Goal: Task Accomplishment & Management: Manage account settings

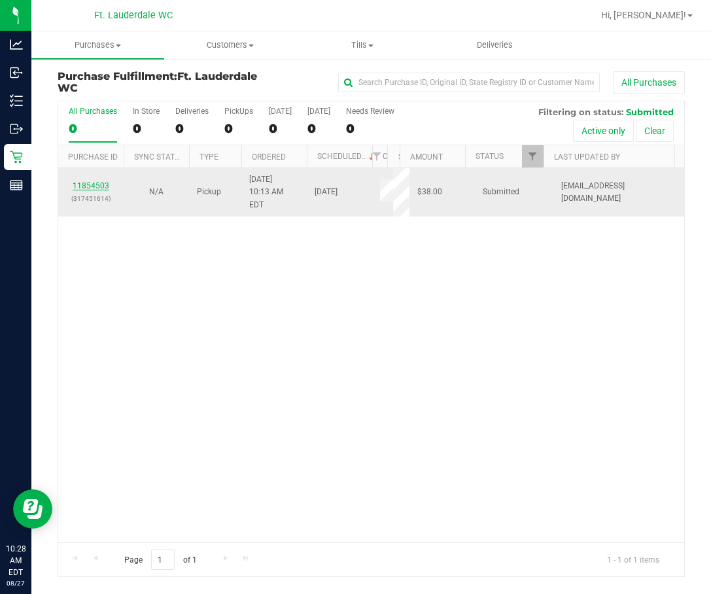
click at [86, 181] on link "11854503" at bounding box center [91, 185] width 37 height 9
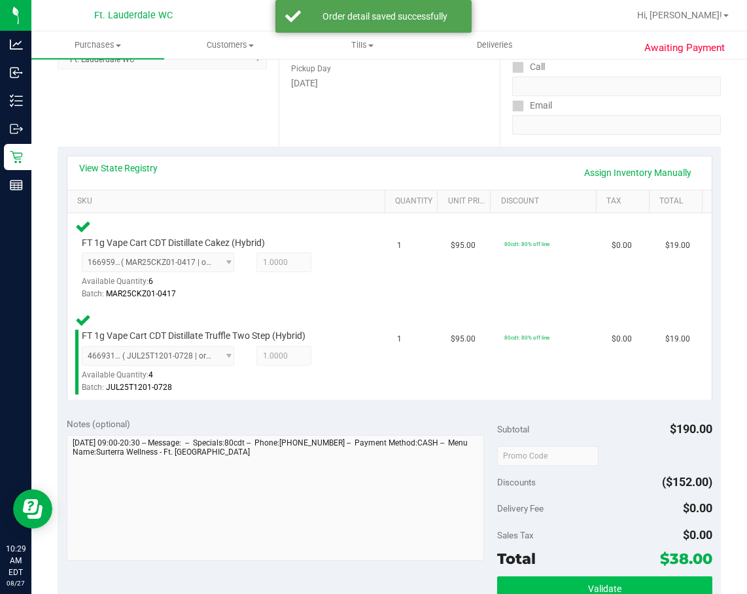
scroll to position [393, 0]
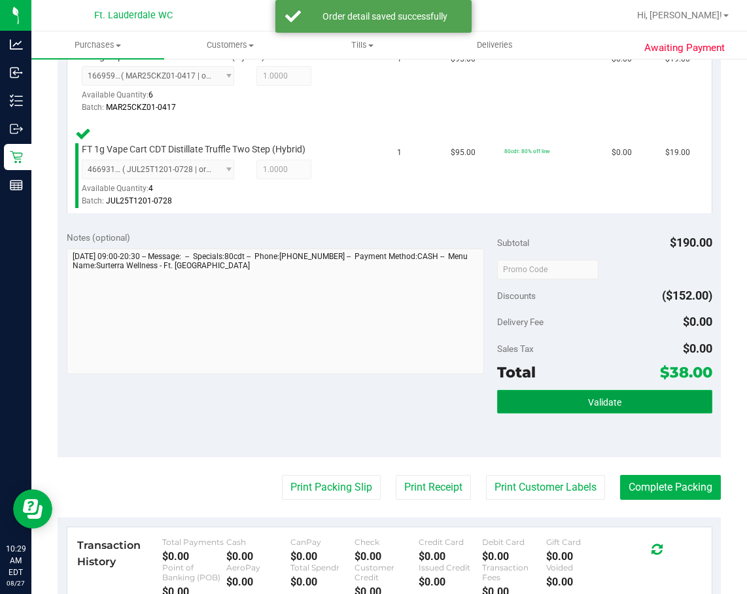
click at [569, 401] on button "Validate" at bounding box center [604, 402] width 215 height 24
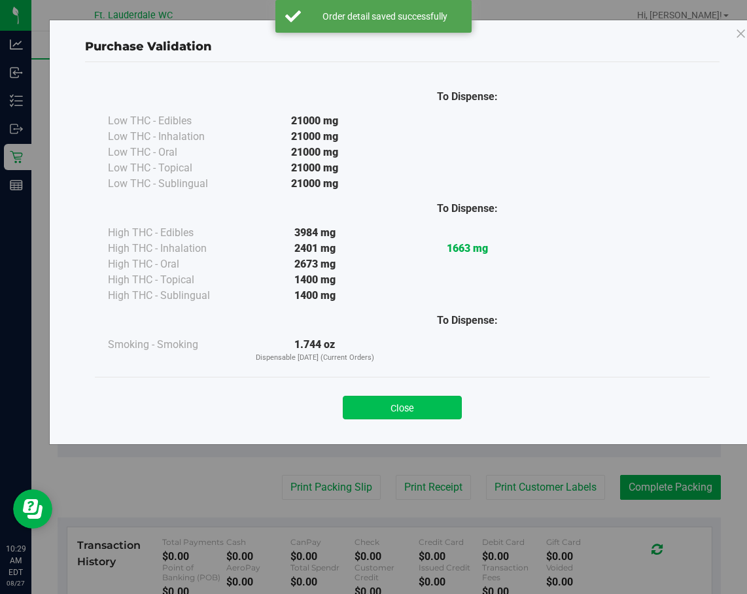
click at [404, 409] on button "Close" at bounding box center [402, 408] width 119 height 24
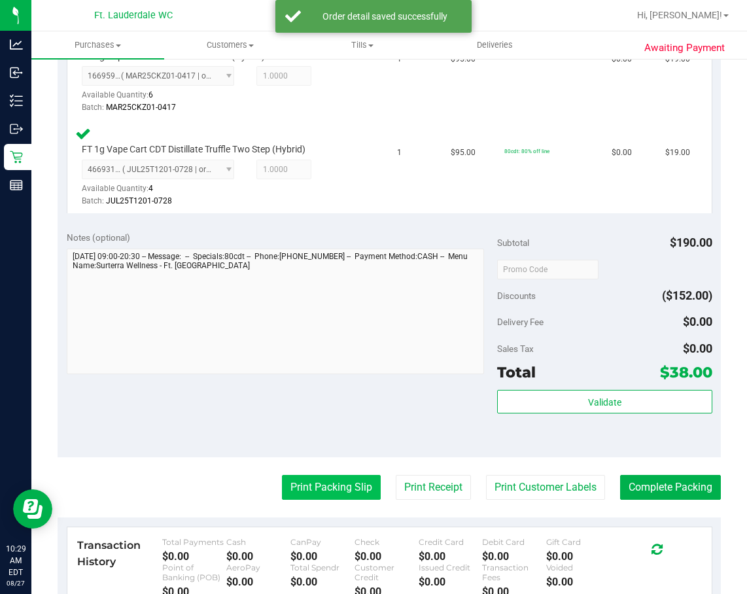
click at [335, 488] on button "Print Packing Slip" at bounding box center [331, 487] width 99 height 25
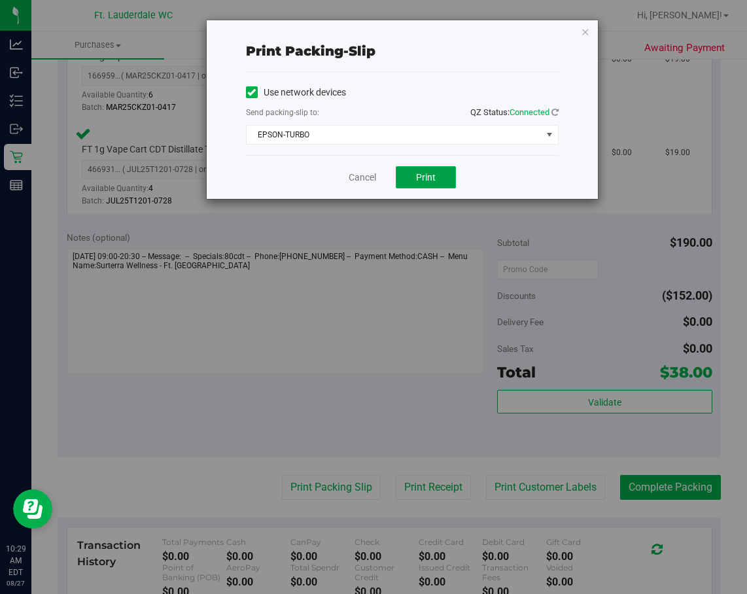
click at [440, 173] on button "Print" at bounding box center [426, 177] width 60 height 22
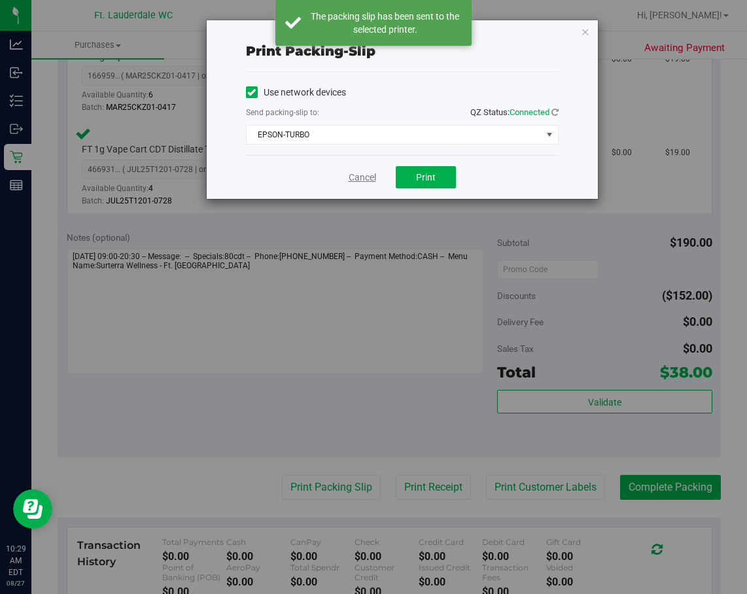
click at [365, 177] on link "Cancel" at bounding box center [362, 178] width 27 height 14
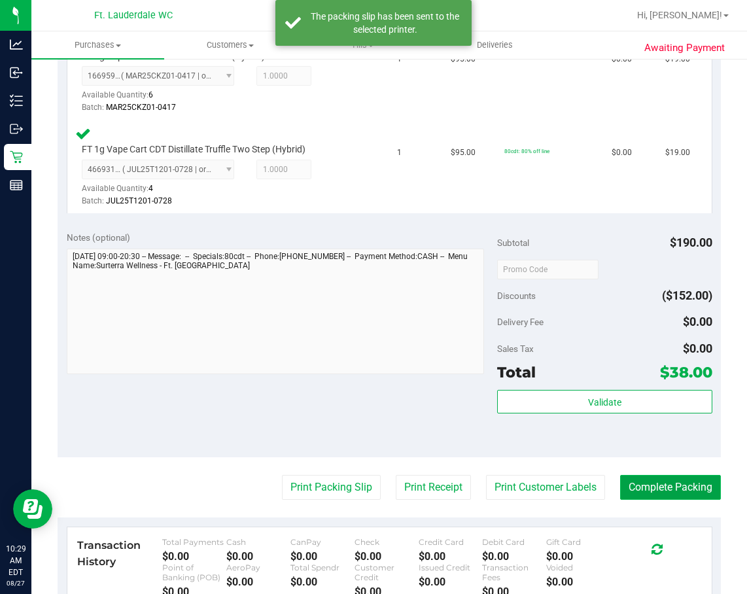
click at [655, 482] on button "Complete Packing" at bounding box center [670, 487] width 101 height 25
